Goal: Task Accomplishment & Management: Manage account settings

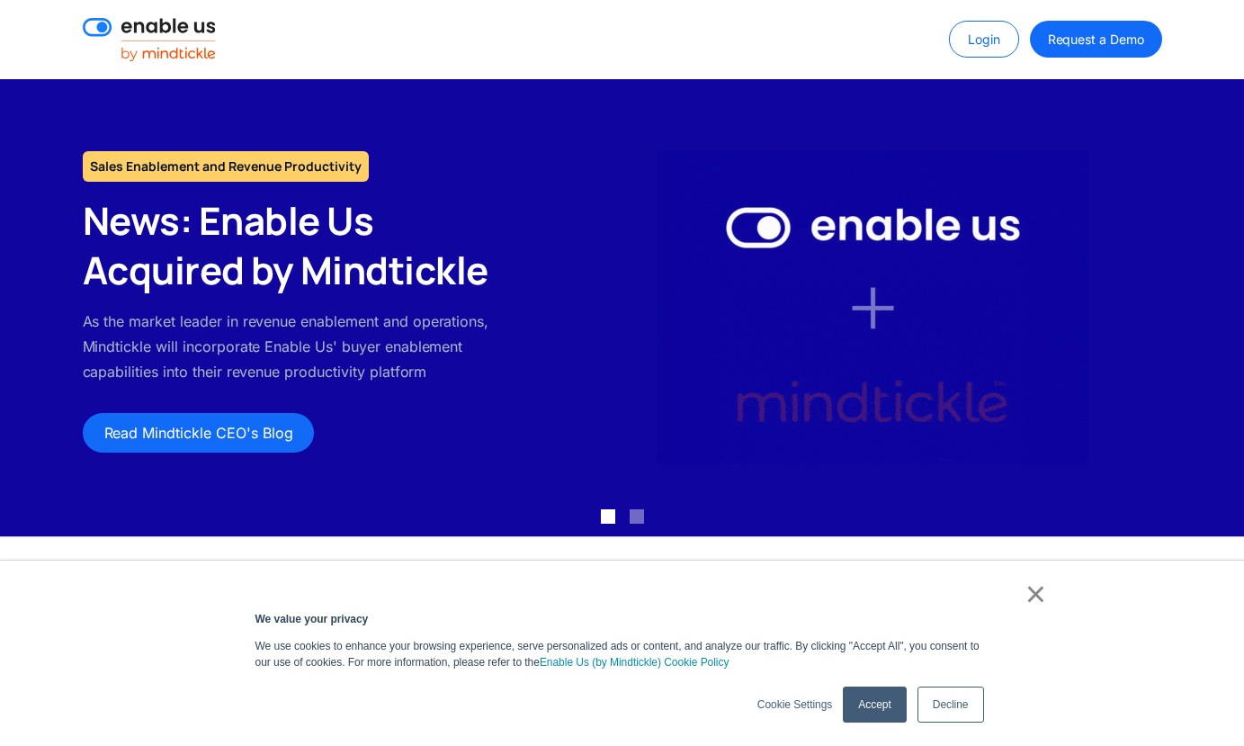
click at [985, 28] on link "Login" at bounding box center [984, 40] width 70 height 38
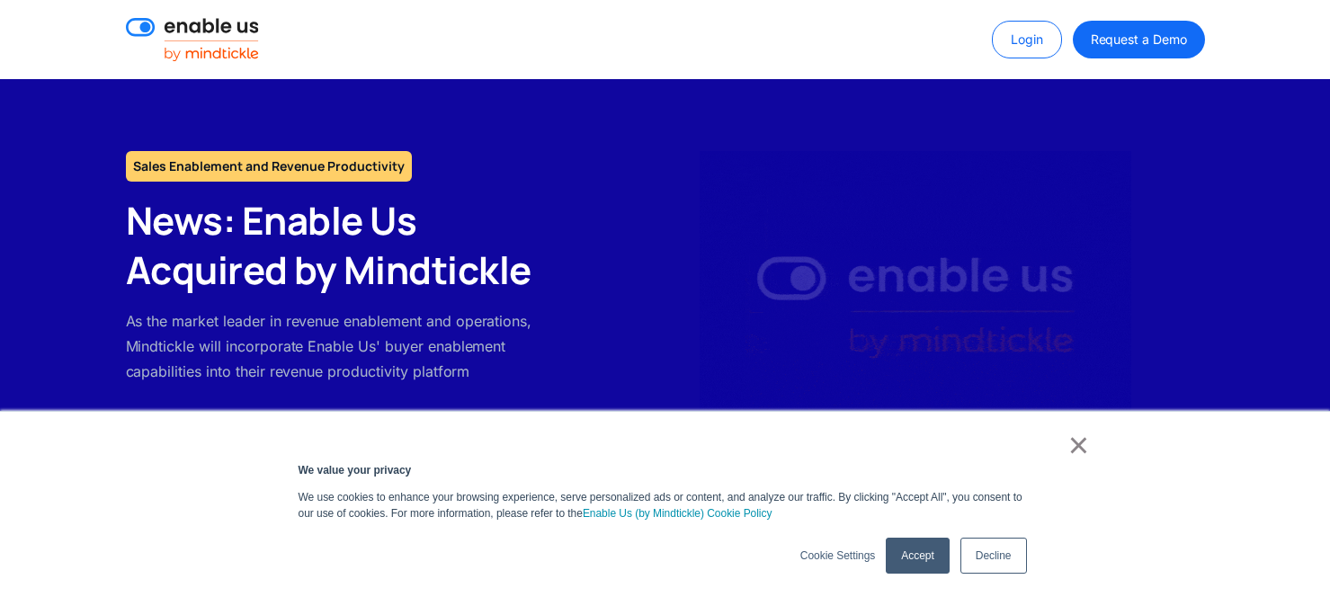
click at [1026, 48] on link "Login" at bounding box center [1027, 40] width 70 height 38
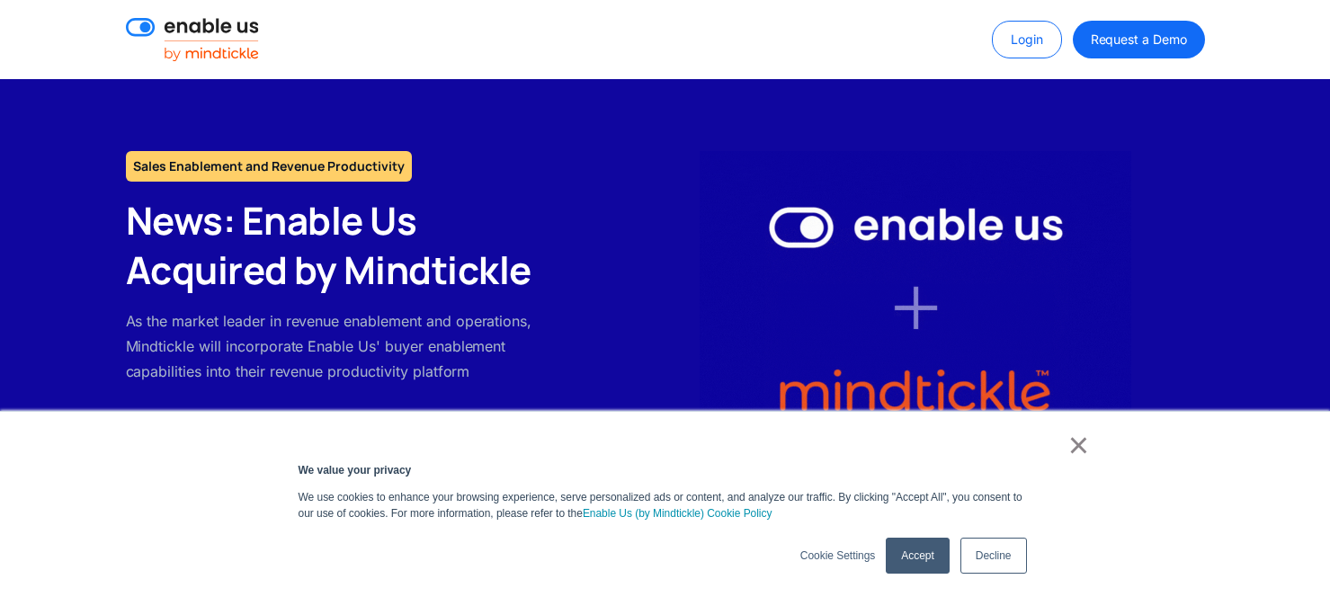
click at [1035, 27] on link "Login" at bounding box center [1027, 40] width 70 height 38
